Goal: Check status: Check status

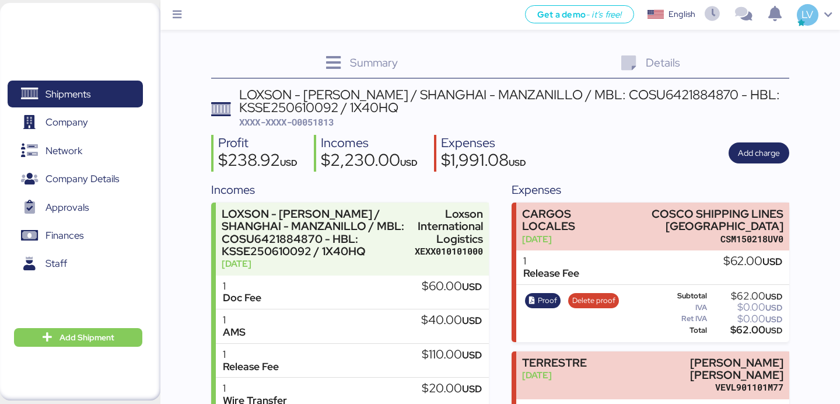
click at [79, 25] on div "Shipments 0 Company 0 Network 0 Company Details 0 Approvals 0 Finances 0 Staff …" at bounding box center [80, 201] width 160 height 397
click at [80, 37] on div "Shipments 0 Company 0 Network 0 Company Details 0 Approvals 0 Finances 0 Staff …" at bounding box center [80, 201] width 160 height 397
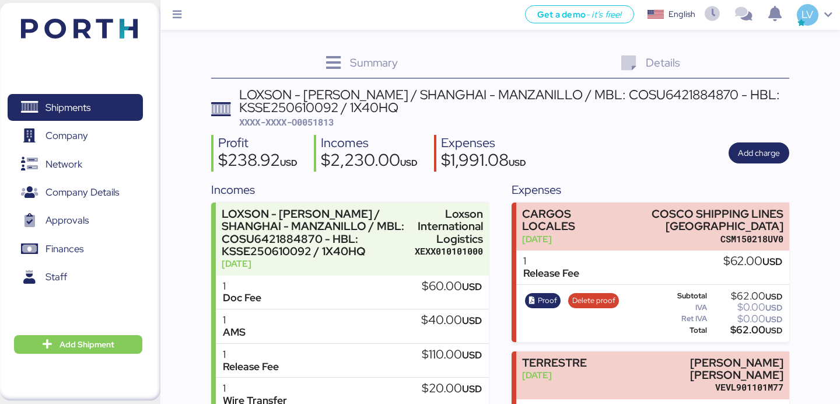
click at [80, 19] on img at bounding box center [79, 29] width 117 height 20
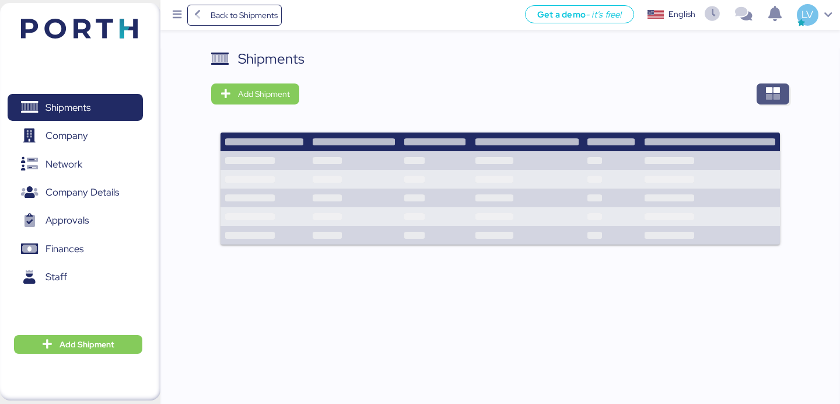
click at [788, 100] on span "button" at bounding box center [773, 93] width 33 height 21
click at [744, 76] on div "Shipments Add Shipment" at bounding box center [500, 153] width 578 height 211
click at [773, 87] on icon "button" at bounding box center [773, 94] width 14 height 14
click at [760, 87] on span "button" at bounding box center [773, 93] width 33 height 21
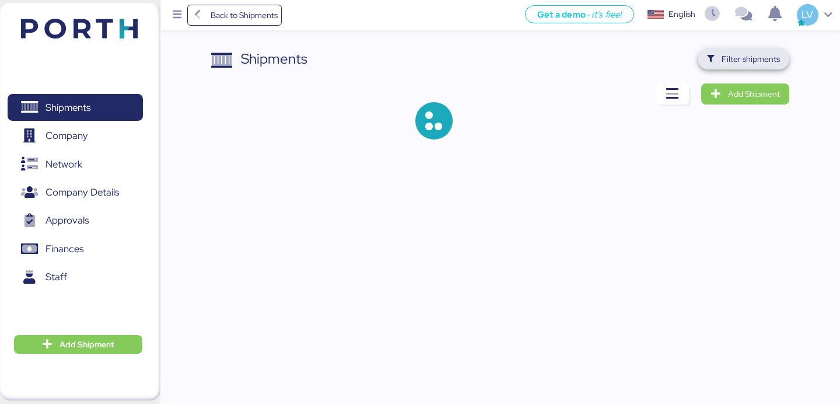
click at [764, 52] on span "Filter shipments" at bounding box center [751, 59] width 58 height 14
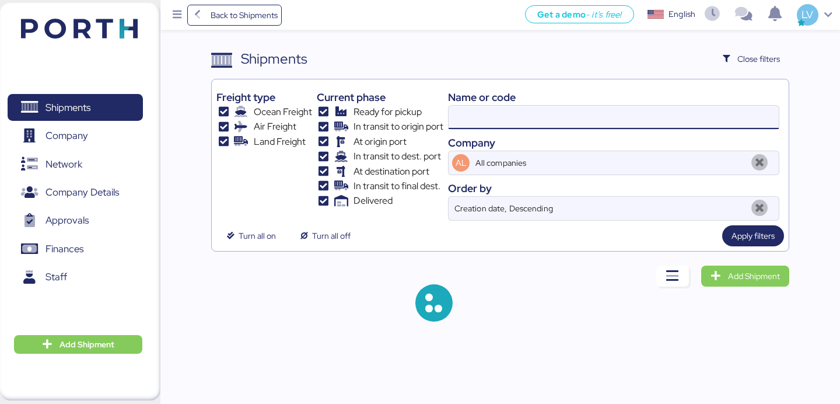
click at [677, 113] on input at bounding box center [614, 117] width 330 height 23
paste input "O0052015 - 169181"
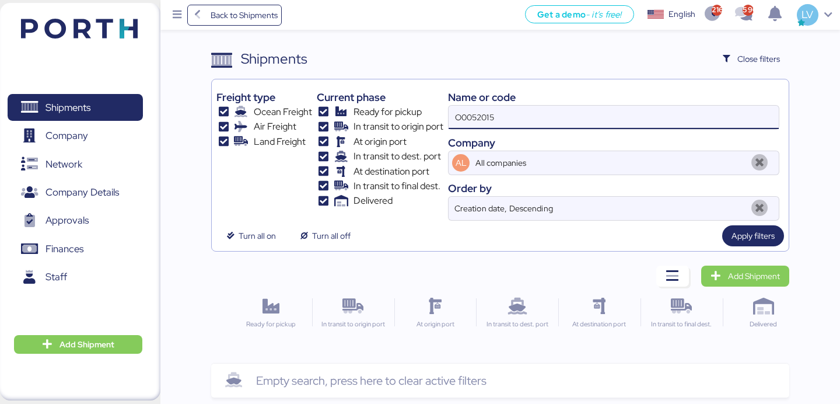
type input "O0052015"
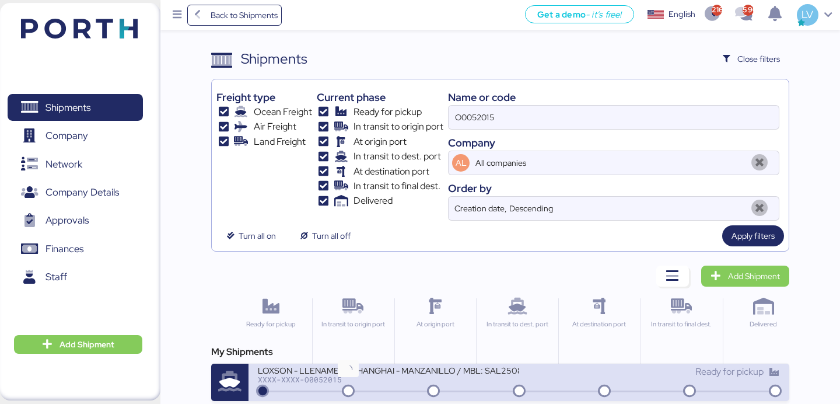
click at [372, 387] on icon at bounding box center [348, 391] width 56 height 13
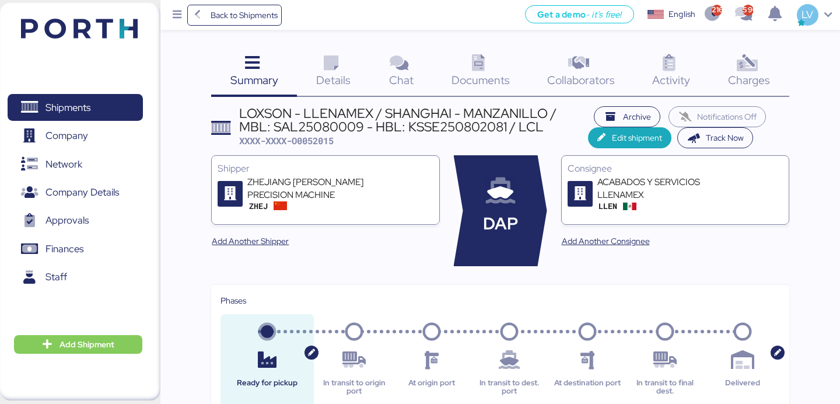
click at [755, 79] on span "Charges" at bounding box center [749, 79] width 42 height 15
